Goal: Task Accomplishment & Management: Complete application form

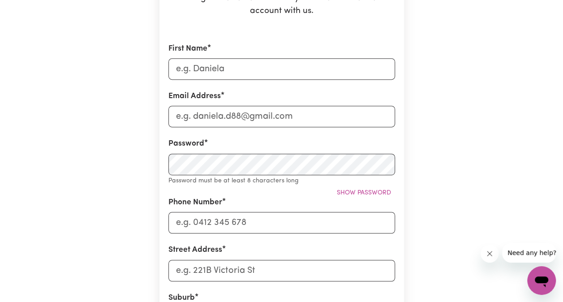
scroll to position [165, 0]
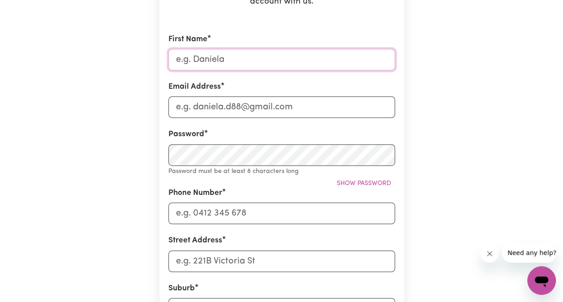
click at [333, 62] on input "First Name" at bounding box center [282, 60] width 227 height 22
type input "[PERSON_NAME]"
type input "[EMAIL_ADDRESS][DOMAIN_NAME]"
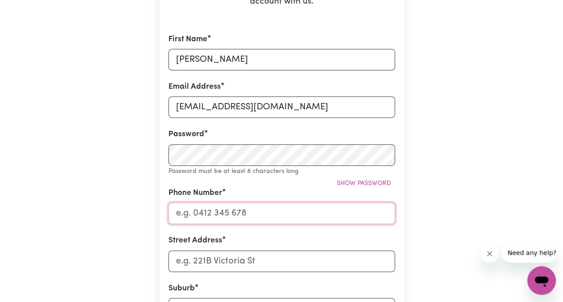
type input "0422937412"
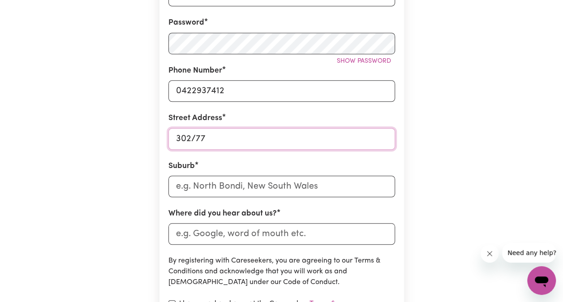
scroll to position [283, 0]
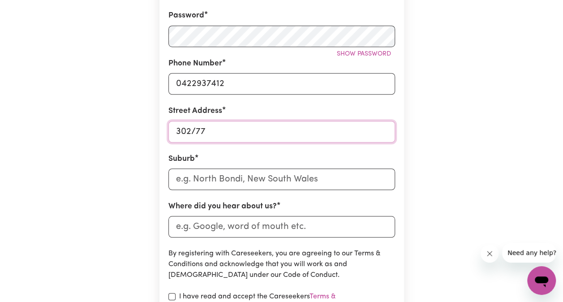
type input "302/77"
click at [192, 176] on input "text" at bounding box center [282, 180] width 227 height 22
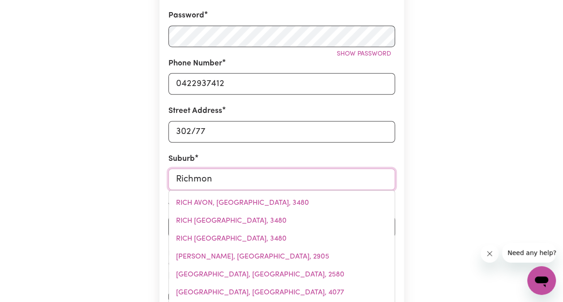
type input "[GEOGRAPHIC_DATA]"
type input "[GEOGRAPHIC_DATA], [GEOGRAPHIC_DATA], 2753"
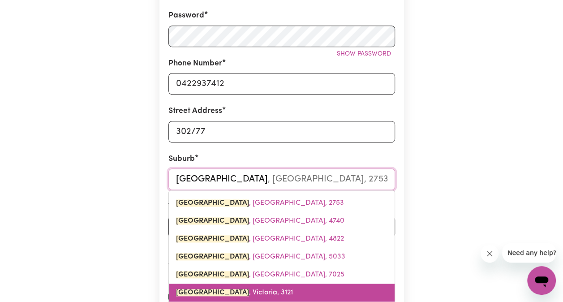
click at [257, 295] on span "[GEOGRAPHIC_DATA][PERSON_NAME][GEOGRAPHIC_DATA], 3121" at bounding box center [234, 292] width 117 height 7
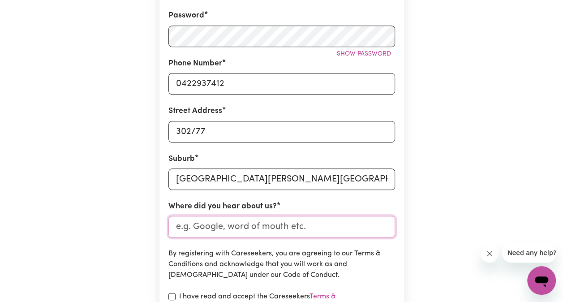
click at [290, 227] on input "Where did you hear about us?" at bounding box center [282, 227] width 227 height 22
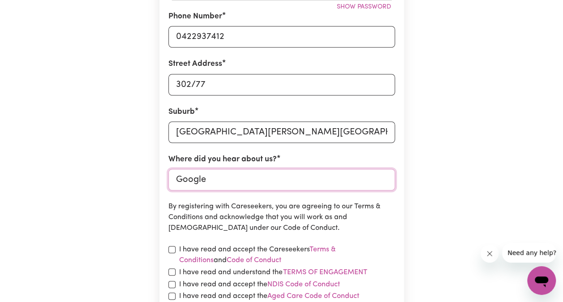
scroll to position [401, 0]
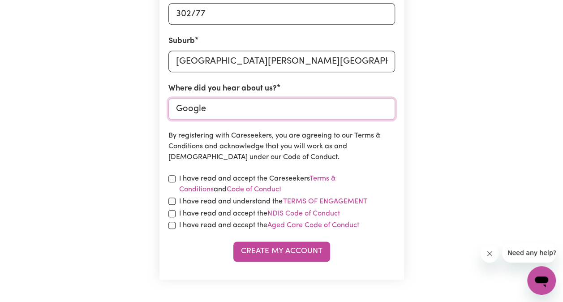
type input "Google"
click at [175, 176] on input "checkbox" at bounding box center [172, 178] width 7 height 7
checkbox input "true"
click at [171, 199] on input "checkbox" at bounding box center [172, 201] width 7 height 7
checkbox input "true"
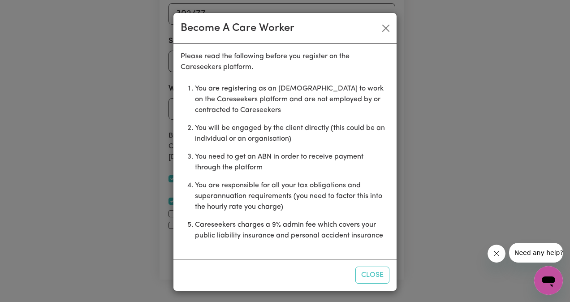
click at [173, 212] on div "Please read the following before you register on the Careseekers platform. You …" at bounding box center [284, 151] width 223 height 215
click at [362, 276] on button "Close" at bounding box center [372, 275] width 34 height 17
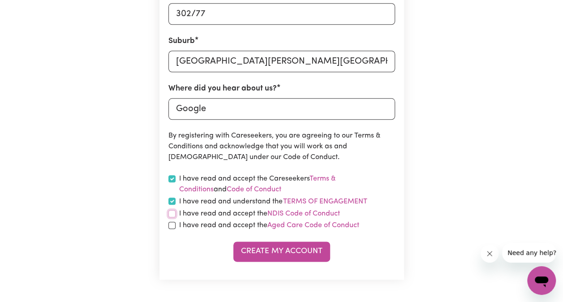
click at [173, 213] on input "checkbox" at bounding box center [172, 213] width 7 height 7
checkbox input "true"
click at [173, 227] on input "checkbox" at bounding box center [172, 225] width 7 height 7
checkbox input "true"
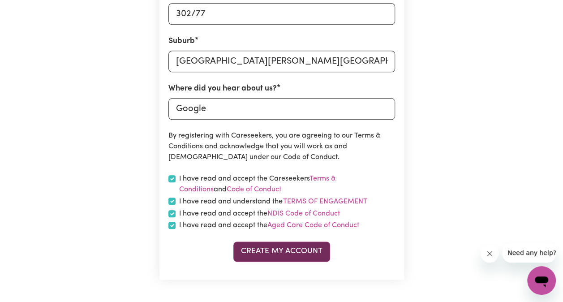
click at [290, 249] on button "Create My Account" at bounding box center [282, 252] width 97 height 20
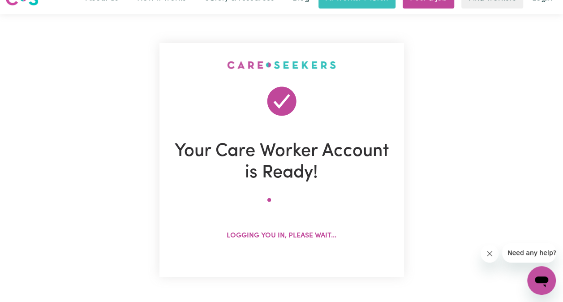
scroll to position [0, 0]
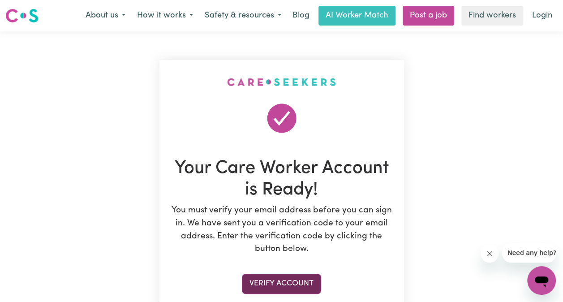
click at [289, 286] on button "Verify Account" at bounding box center [281, 284] width 79 height 20
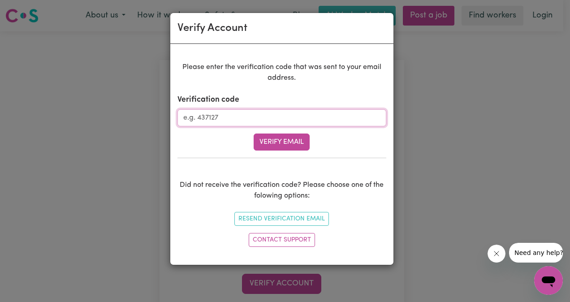
click at [257, 122] on input "Verification code" at bounding box center [282, 117] width 209 height 17
paste input "456540"
type input "456540"
click at [291, 144] on button "Verify Email" at bounding box center [282, 142] width 56 height 17
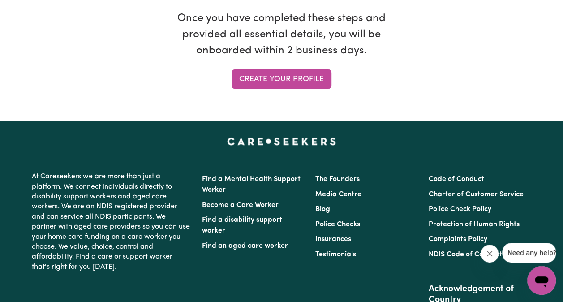
scroll to position [889, 0]
